Goal: Information Seeking & Learning: Check status

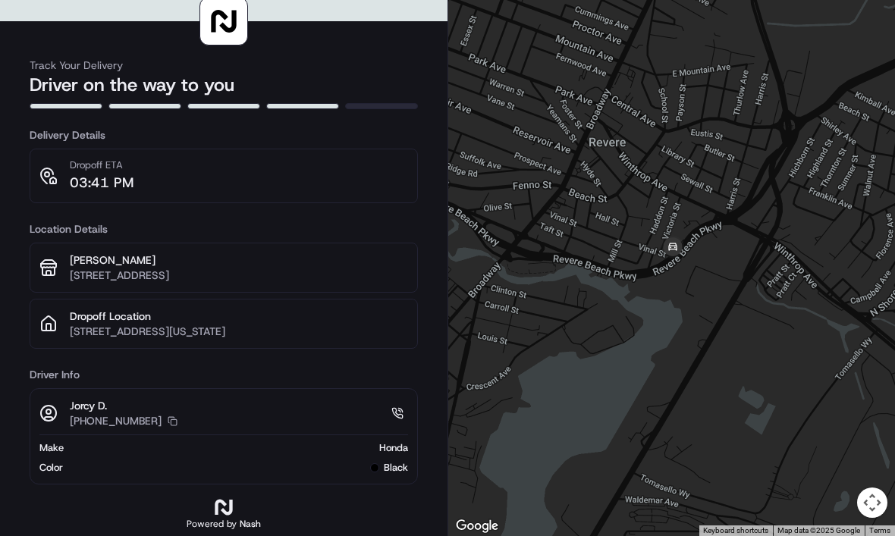
scroll to position [15, 0]
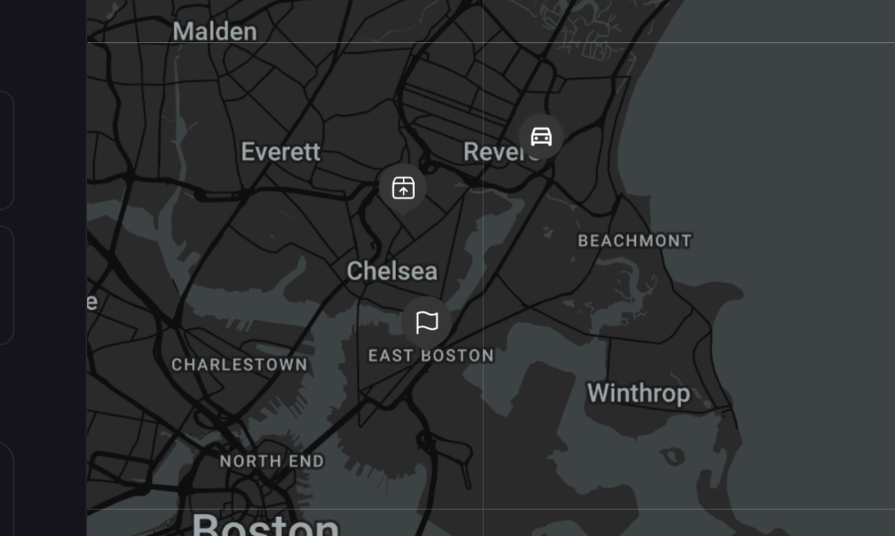
click at [17, 89] on div "Track Your Delivery Driver on the way to you Delivery Details Dropoff ETA 03:41…" at bounding box center [224, 260] width 448 height 551
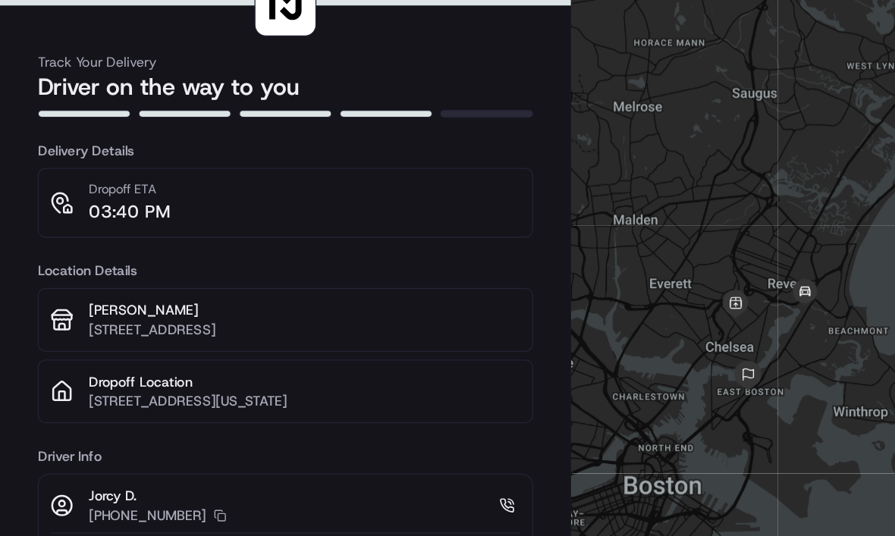
scroll to position [0, 0]
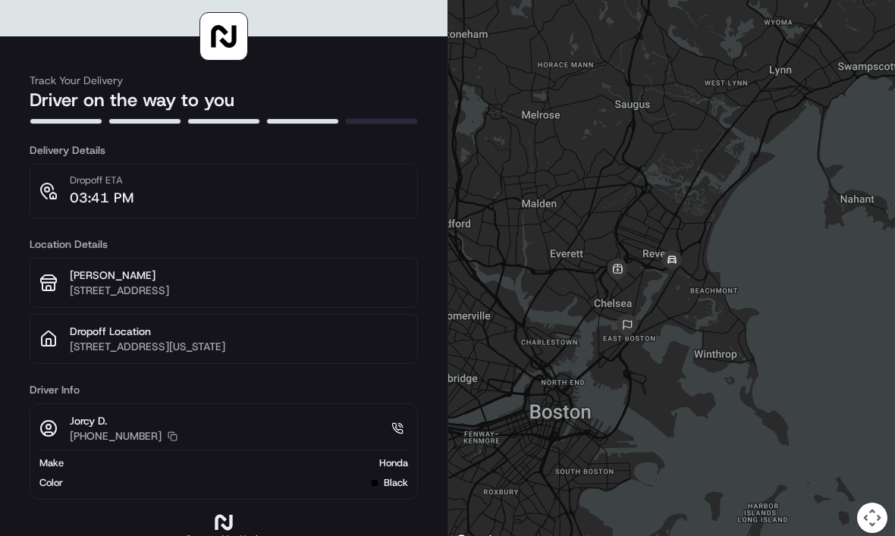
click at [812, 225] on div at bounding box center [671, 275] width 447 height 551
click at [822, 418] on div at bounding box center [671, 275] width 447 height 551
click at [799, 402] on div at bounding box center [671, 275] width 447 height 551
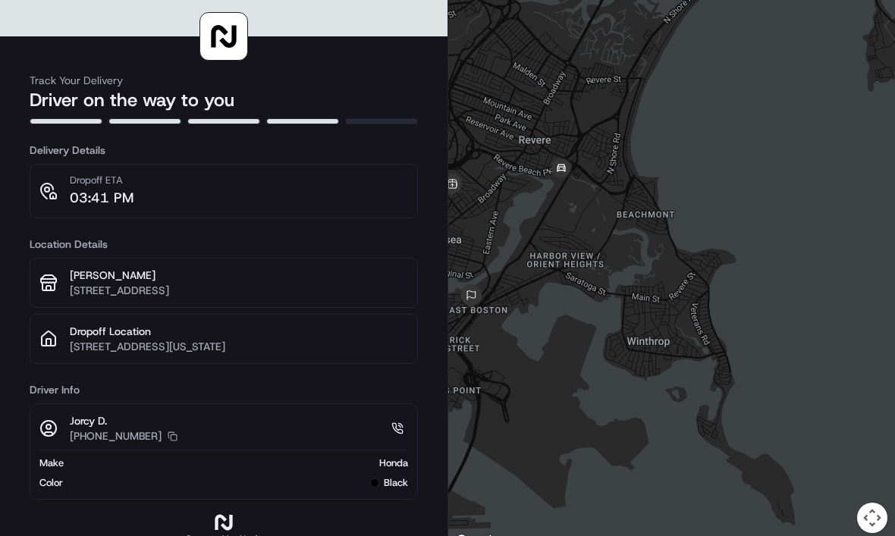
click at [790, 380] on div at bounding box center [671, 275] width 447 height 551
click at [559, 231] on div at bounding box center [671, 275] width 447 height 551
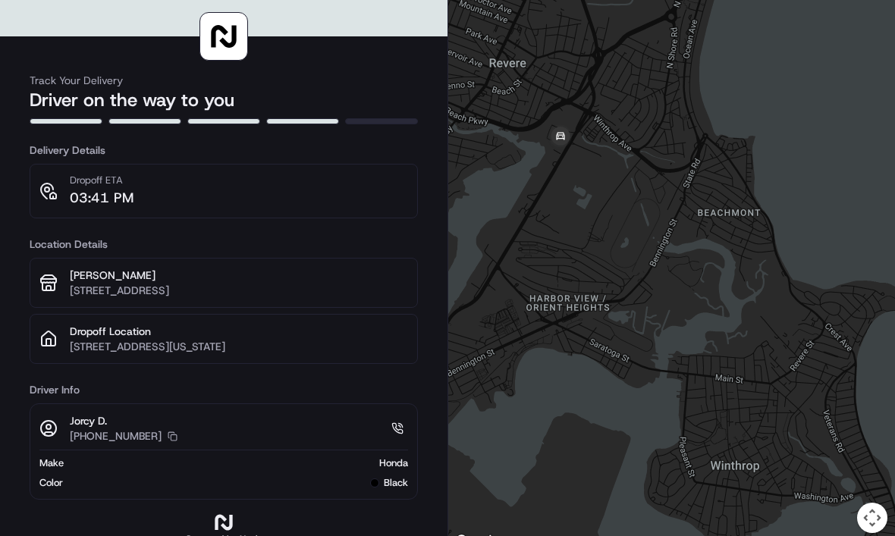
click at [549, 187] on div at bounding box center [671, 275] width 447 height 551
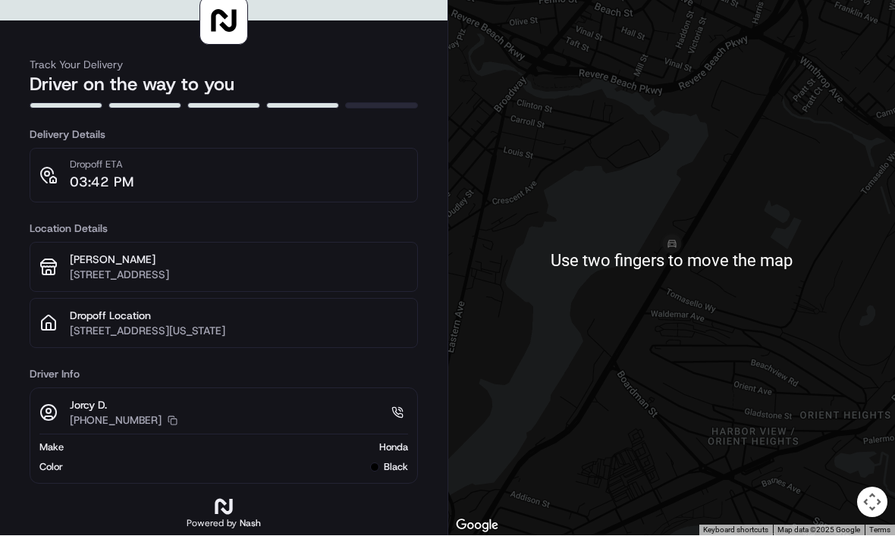
scroll to position [48, 0]
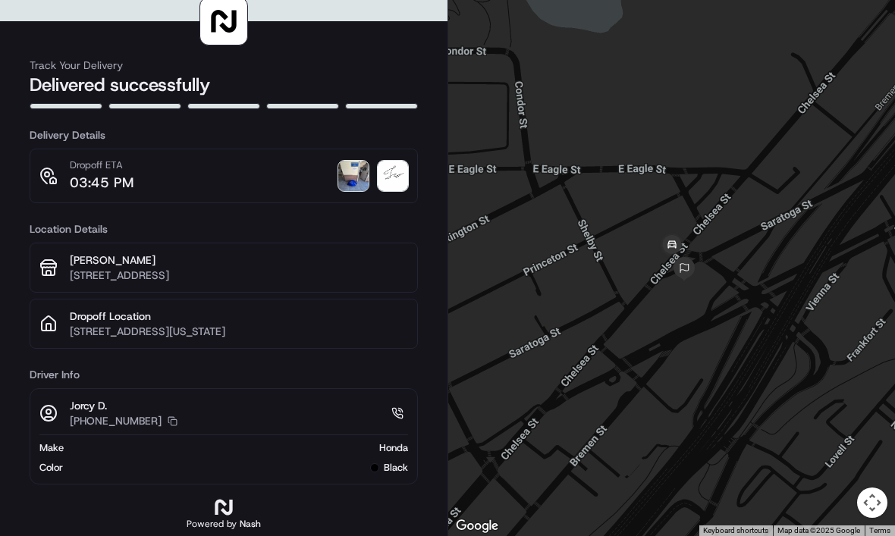
click at [138, 0] on div "Track Your Delivery Delivered successfully Delivery Details Dropoff ETA 03:45 P…" at bounding box center [224, 260] width 448 height 551
